Goal: Task Accomplishment & Management: Use online tool/utility

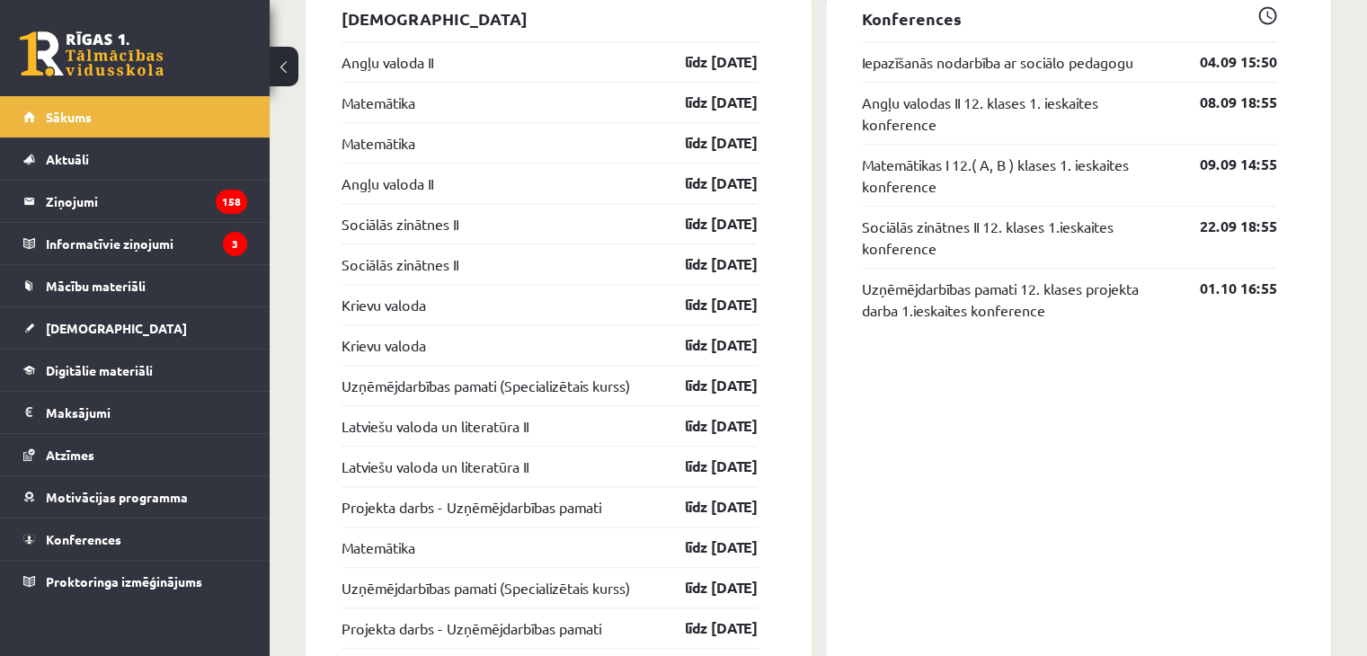
scroll to position [1638, 0]
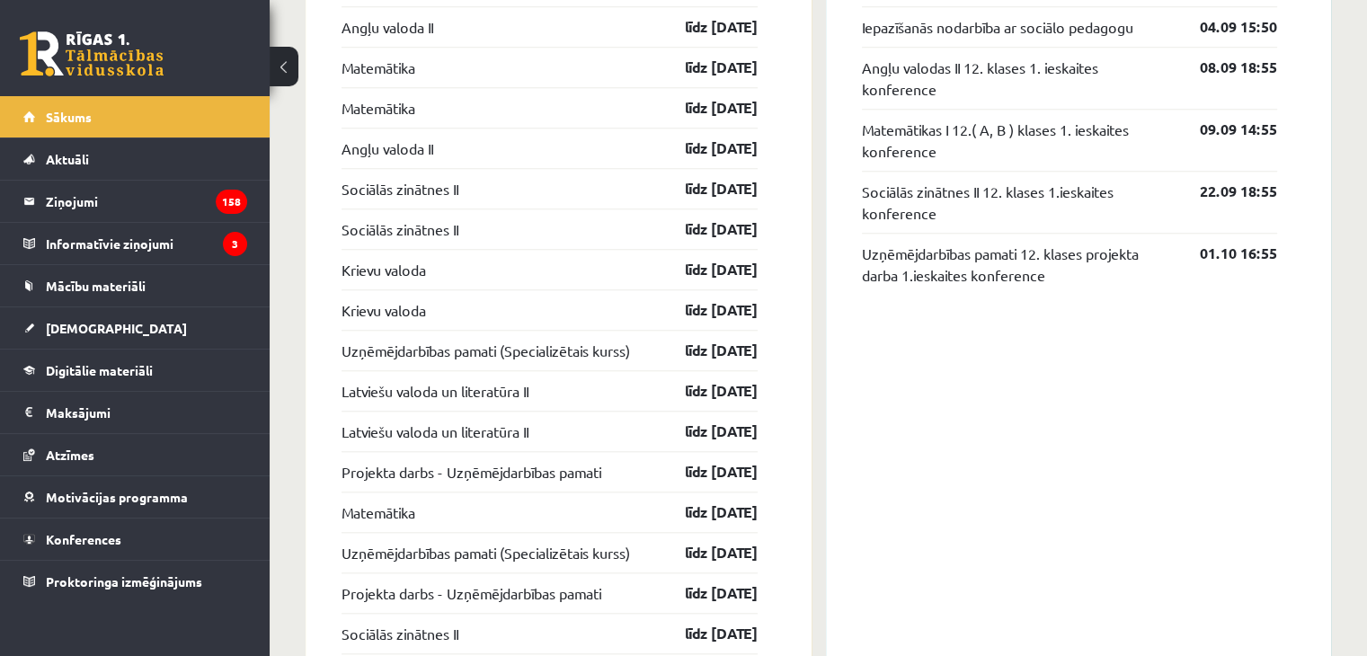
drag, startPoint x: 1370, startPoint y: 386, endPoint x: 1348, endPoint y: 401, distance: 25.9
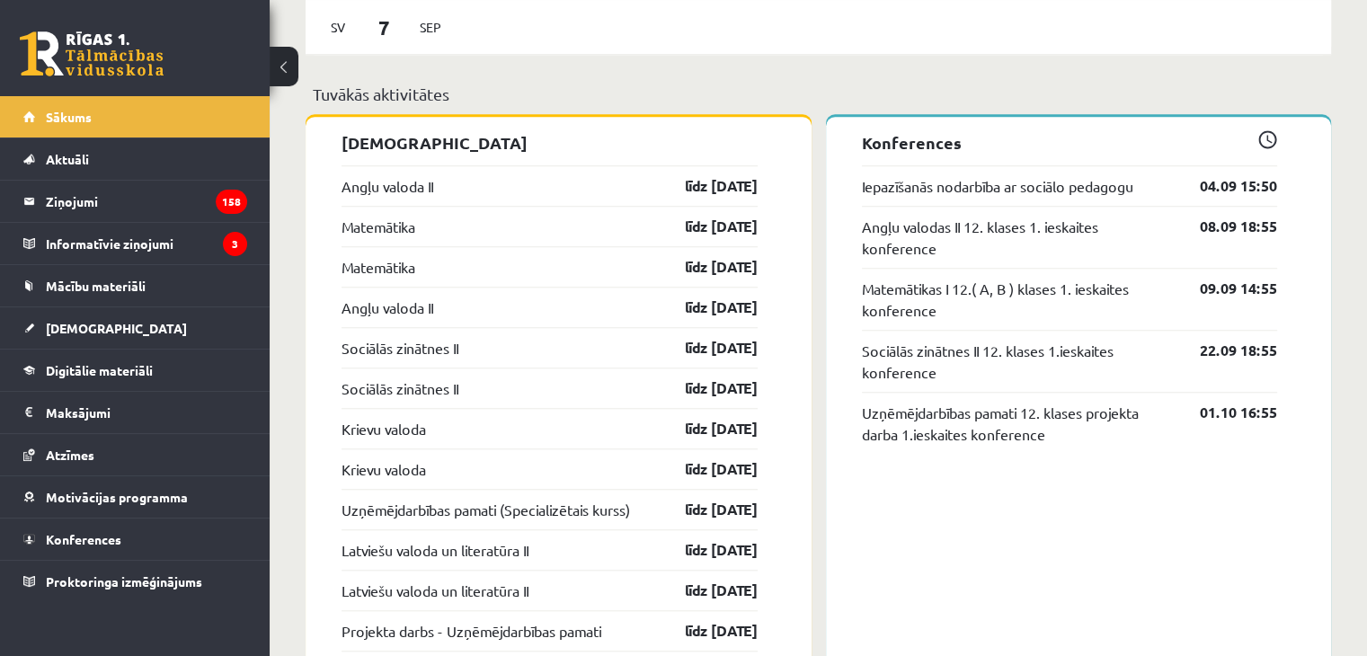
scroll to position [1482, 0]
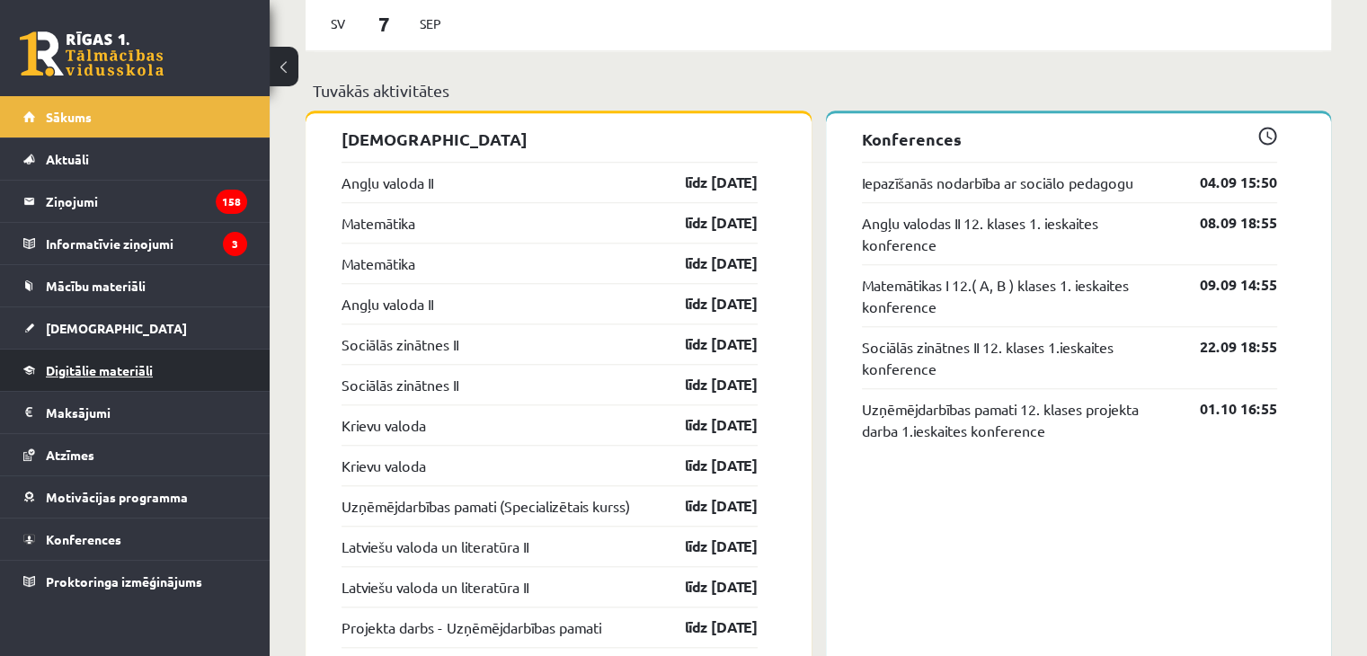
click at [191, 377] on link "Digitālie materiāli" at bounding box center [135, 370] width 224 height 41
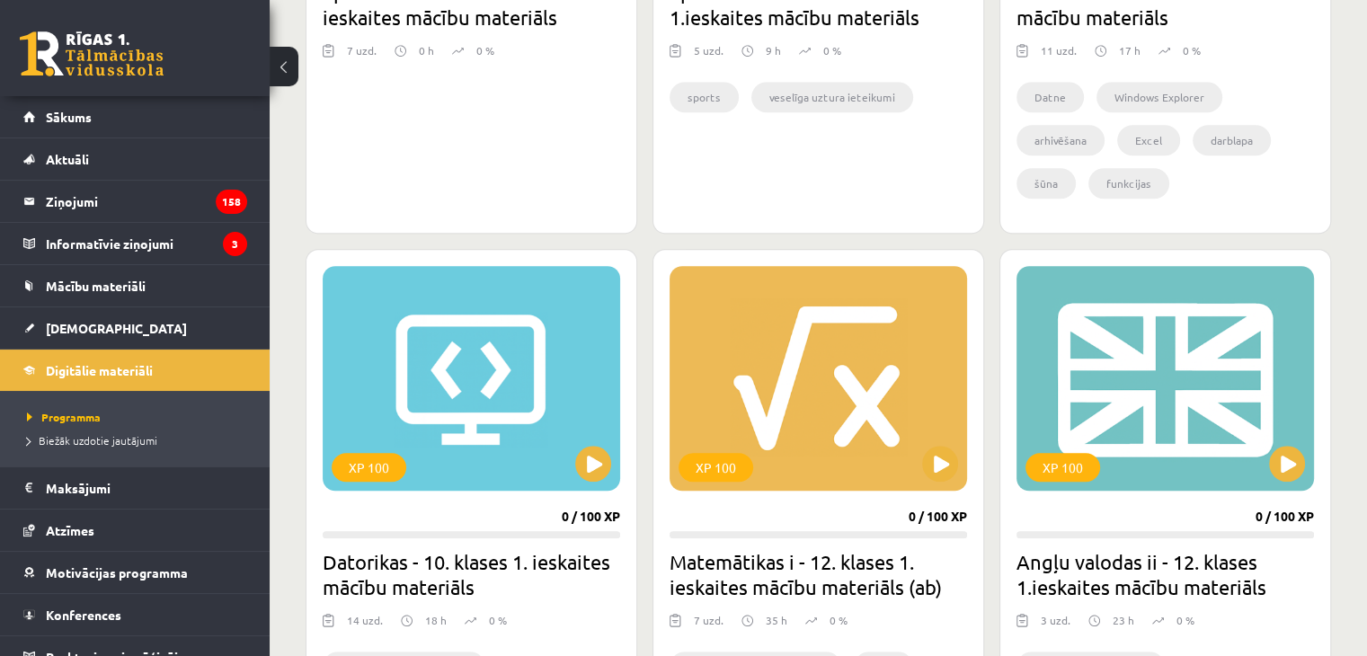
scroll to position [1420, 0]
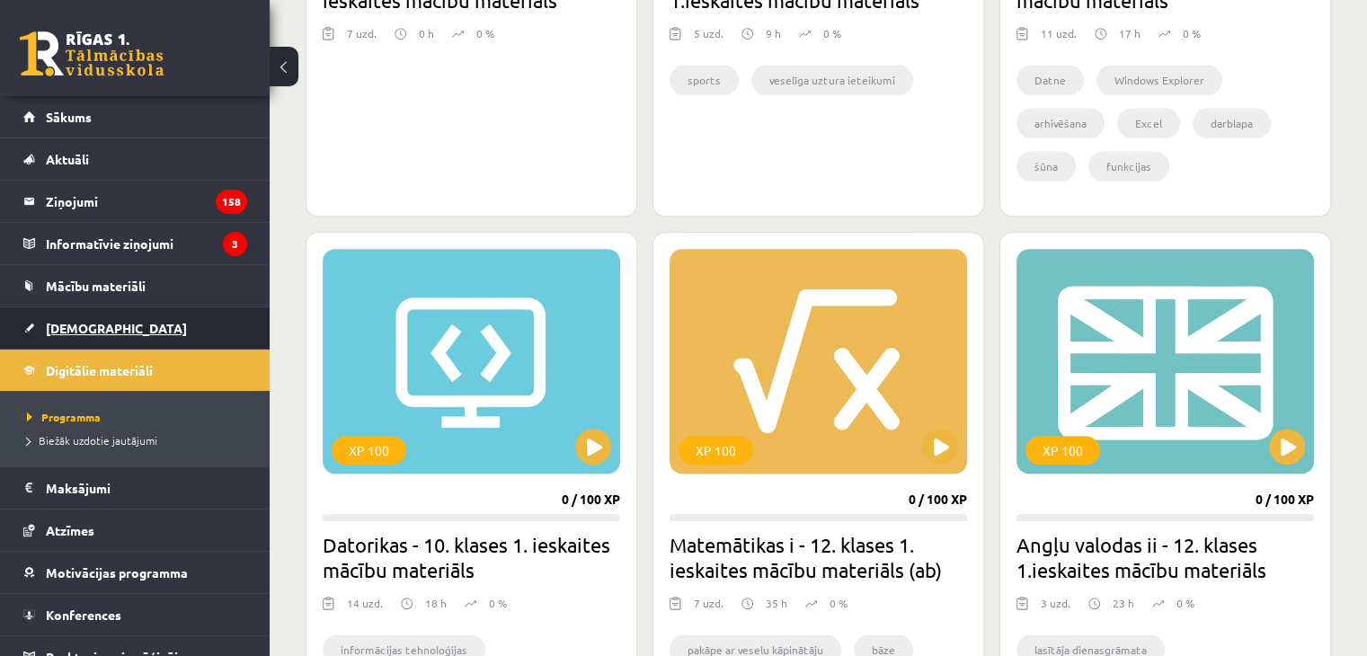
click at [79, 329] on span "[DEMOGRAPHIC_DATA]" at bounding box center [116, 328] width 141 height 16
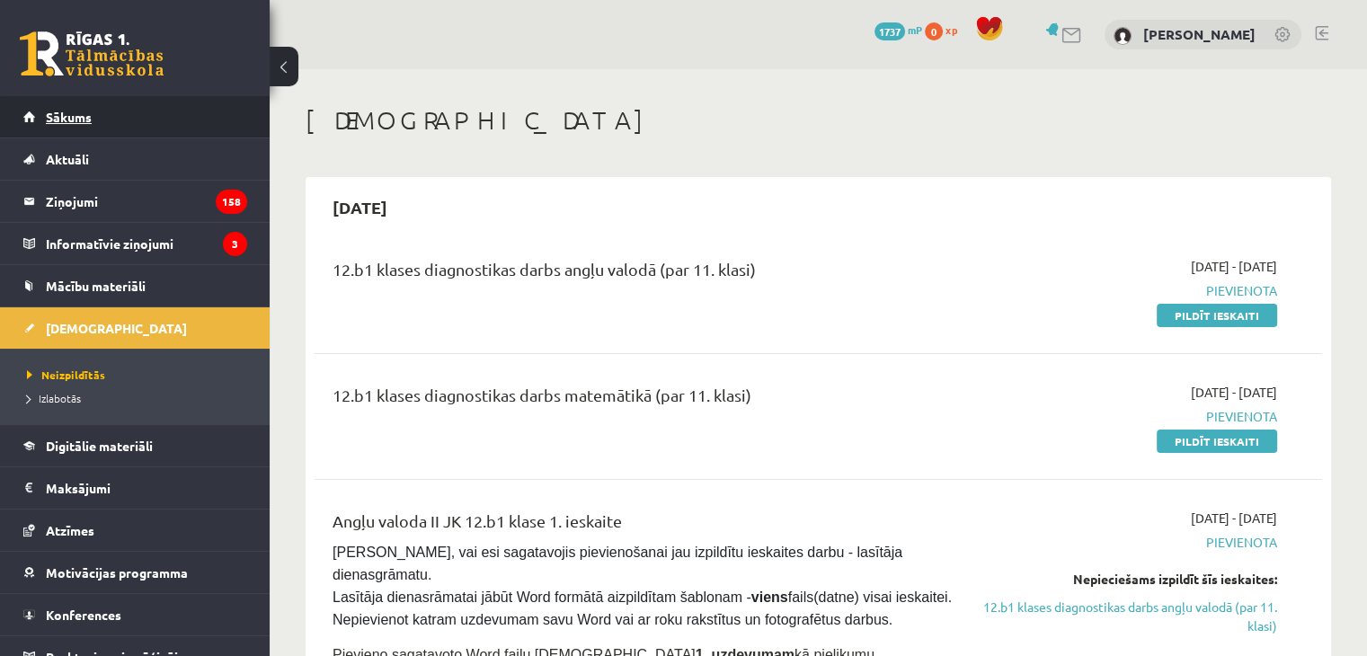
click at [155, 121] on link "Sākums" at bounding box center [135, 116] width 224 height 41
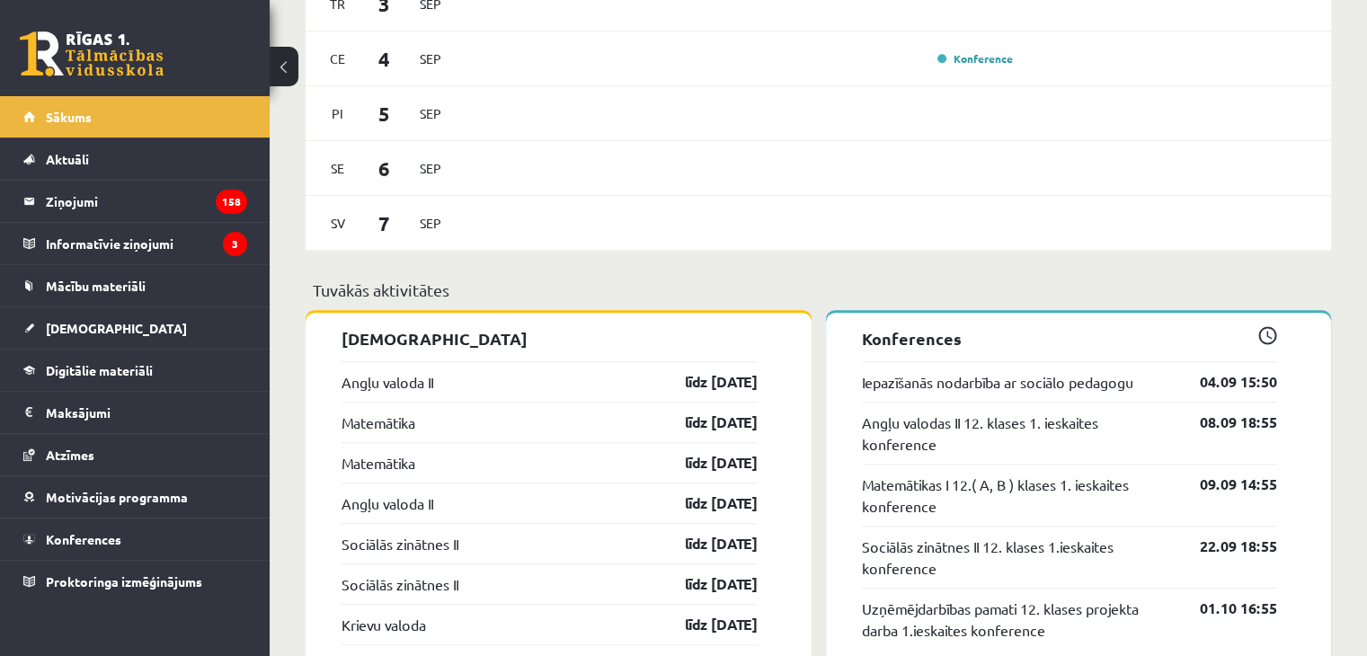
scroll to position [1290, 0]
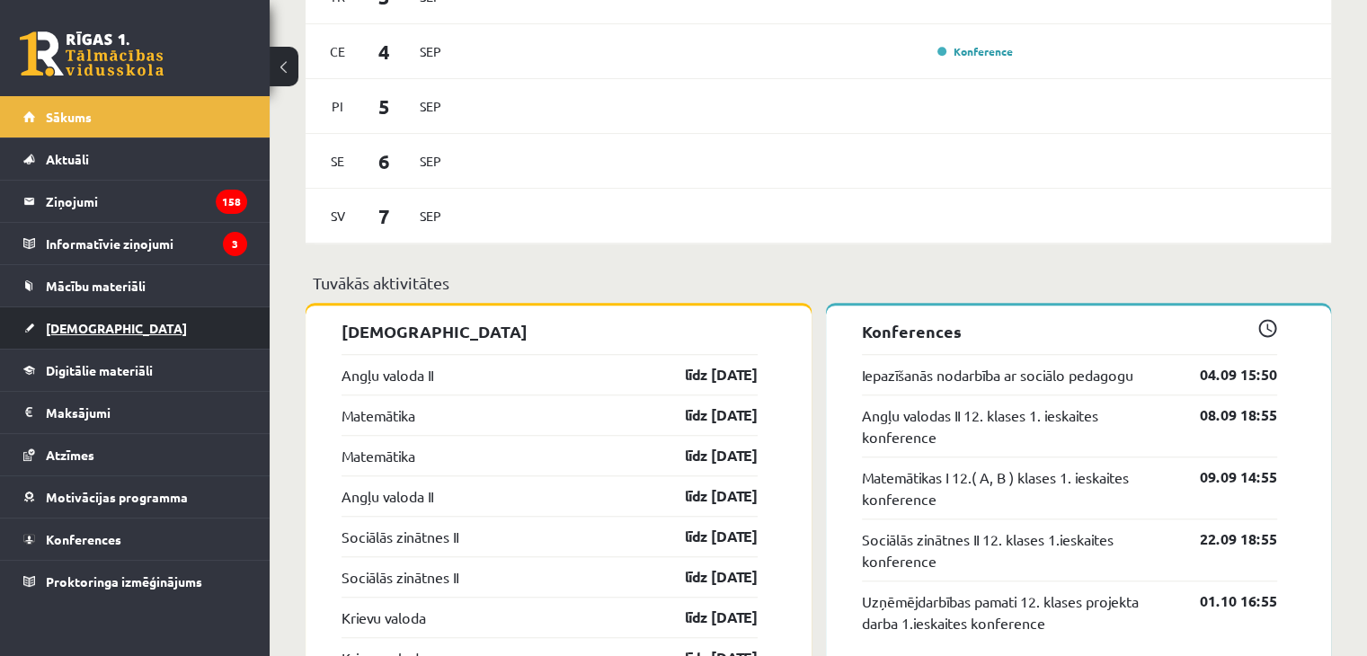
click at [76, 328] on span "[DEMOGRAPHIC_DATA]" at bounding box center [116, 328] width 141 height 16
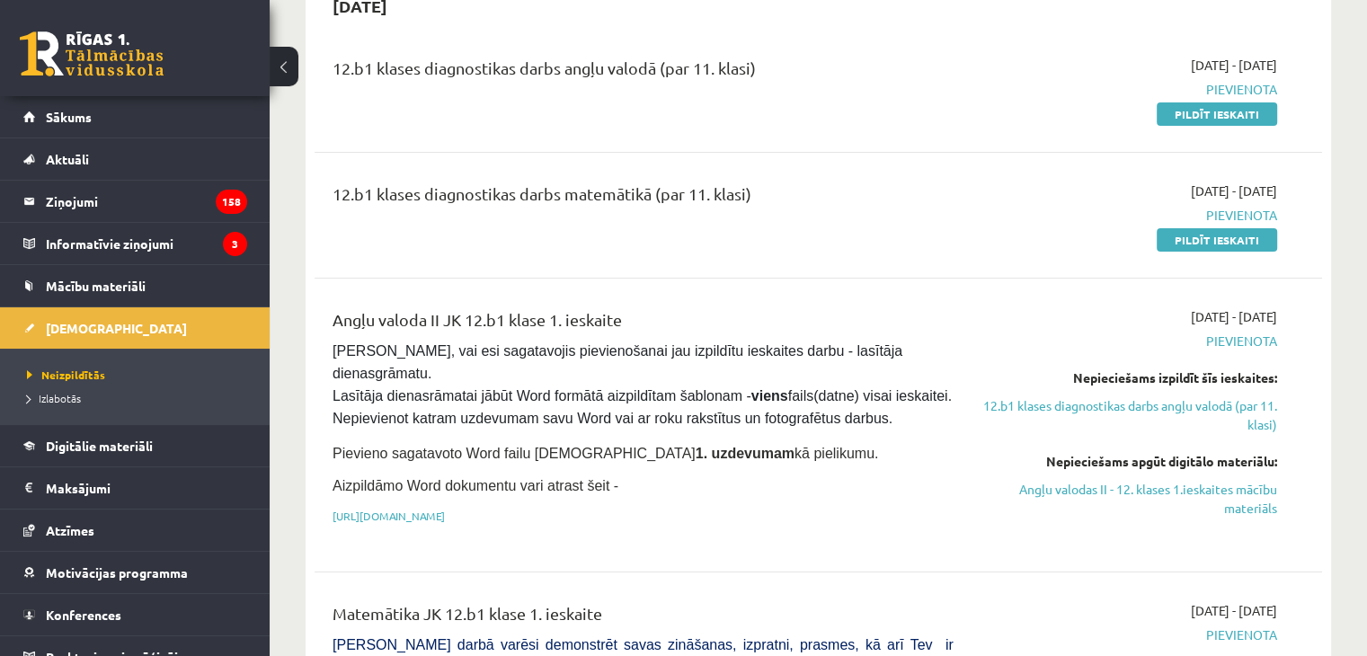
scroll to position [214, 0]
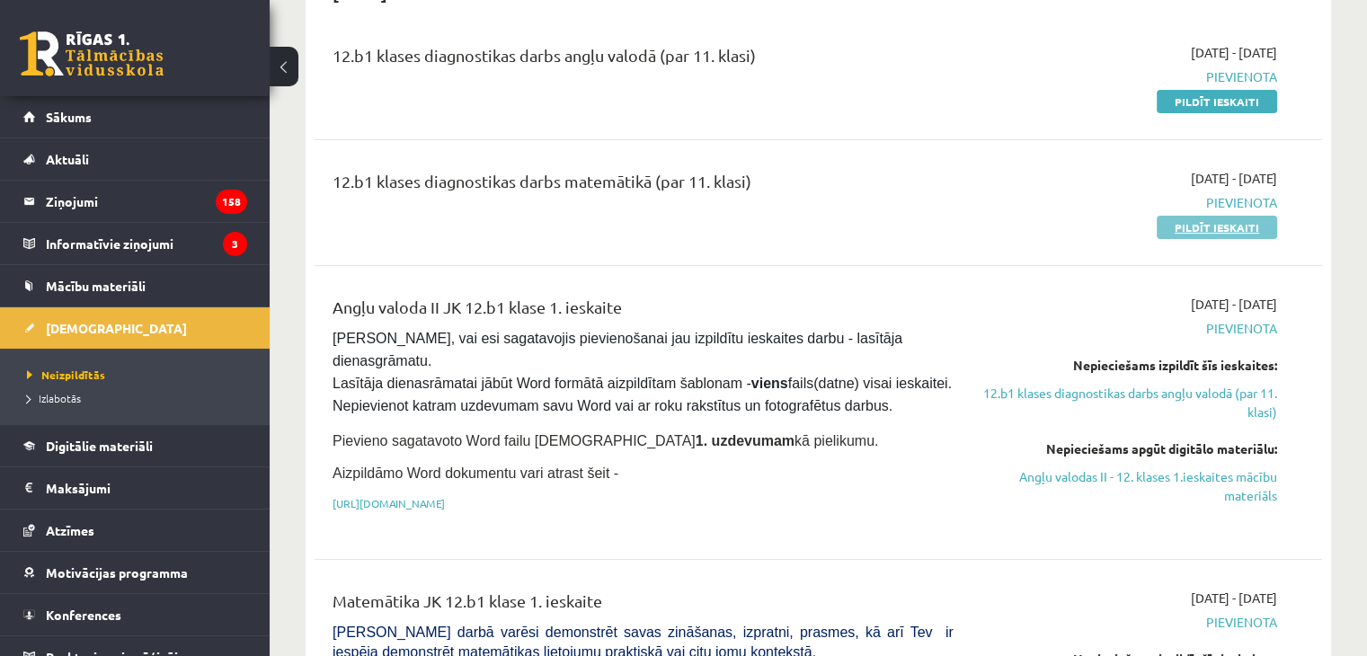
click at [1195, 234] on link "Pildīt ieskaiti" at bounding box center [1217, 227] width 120 height 23
click at [1180, 92] on link "Pildīt ieskaiti" at bounding box center [1217, 101] width 120 height 23
